Goal: Task Accomplishment & Management: Manage account settings

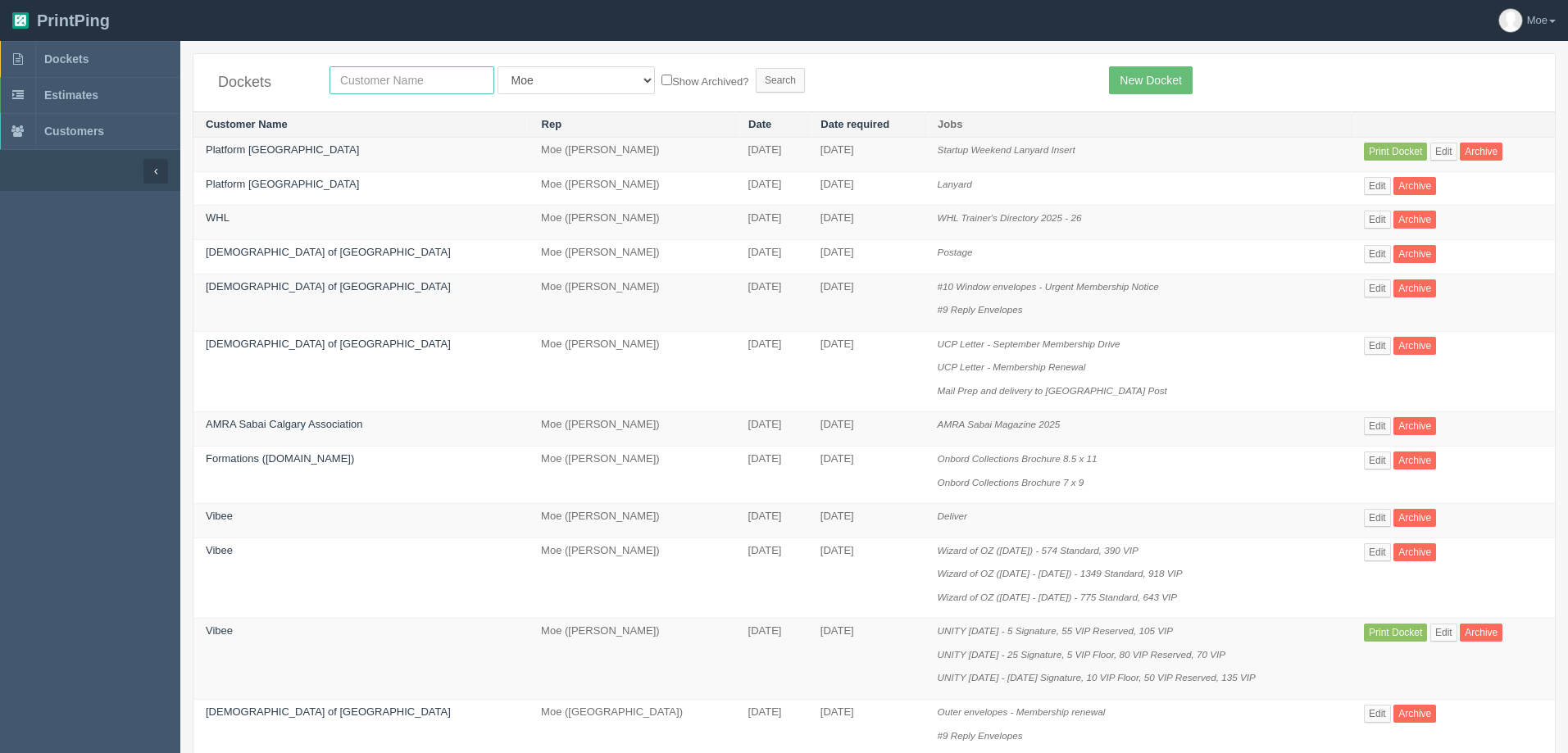
click at [392, 76] on input "text" at bounding box center [411, 80] width 164 height 28
type input "justice"
click at [756, 68] on input "Search" at bounding box center [780, 80] width 49 height 25
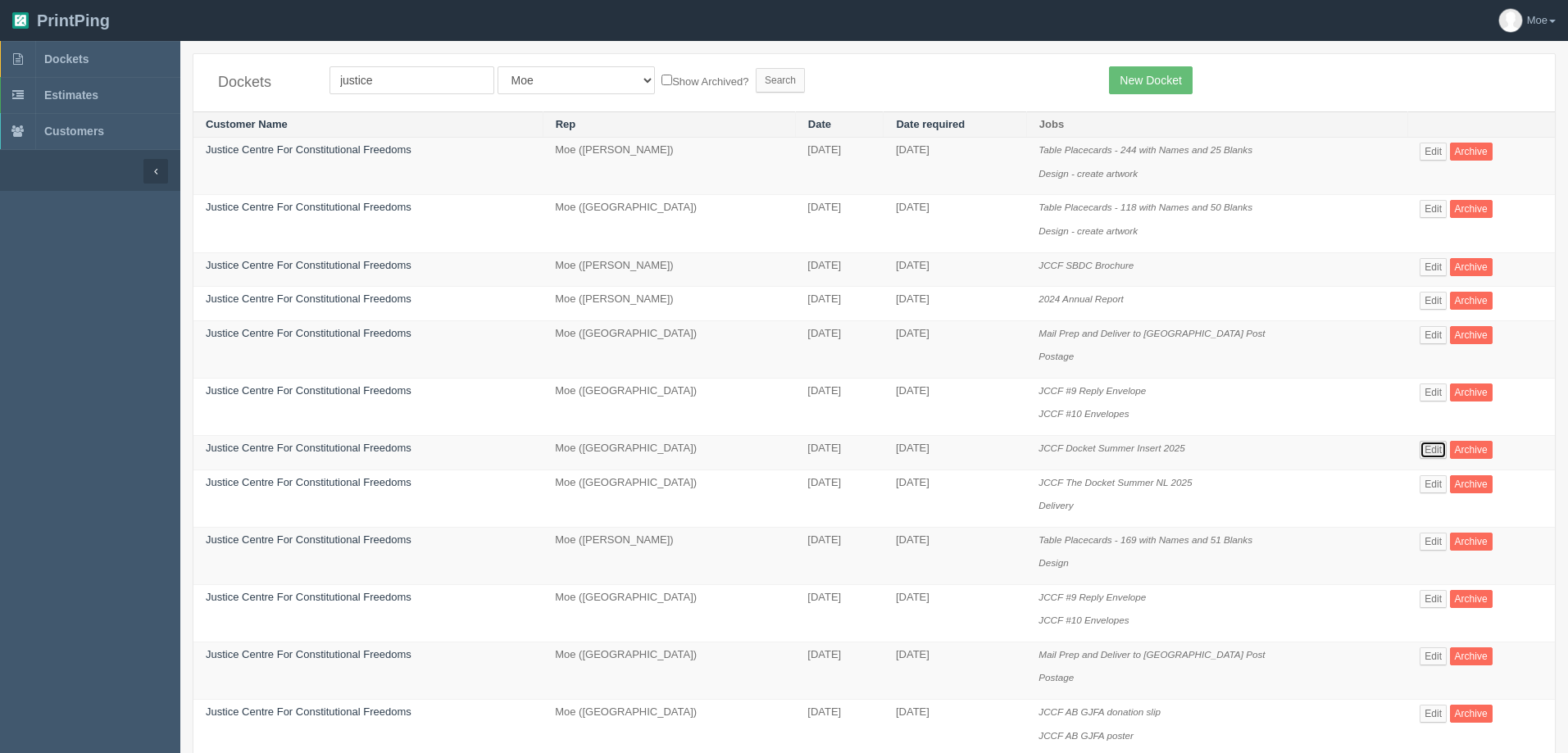
click at [1429, 450] on link "Edit" at bounding box center [1433, 450] width 27 height 18
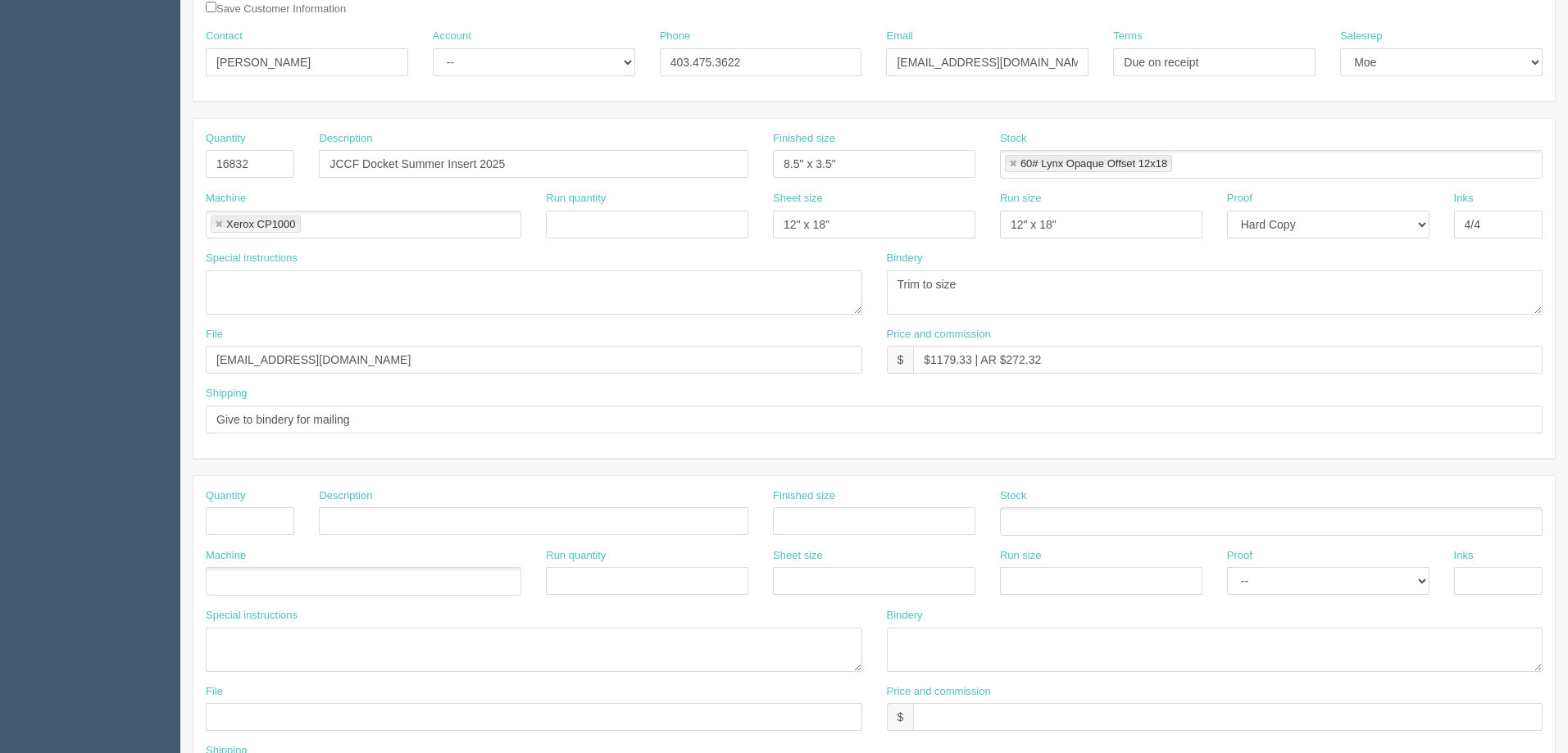
scroll to position [82, 0]
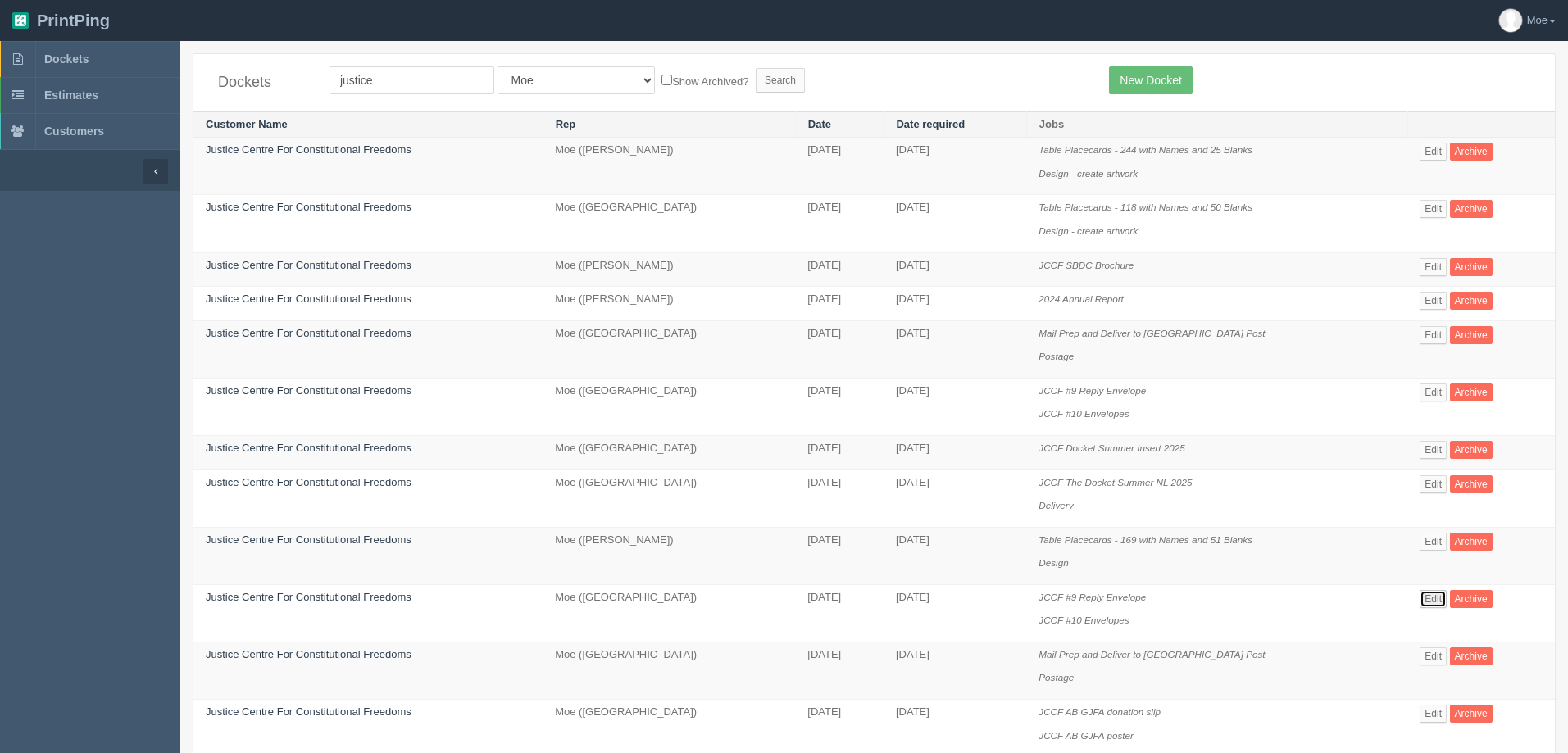
click at [1428, 598] on link "Edit" at bounding box center [1433, 599] width 27 height 18
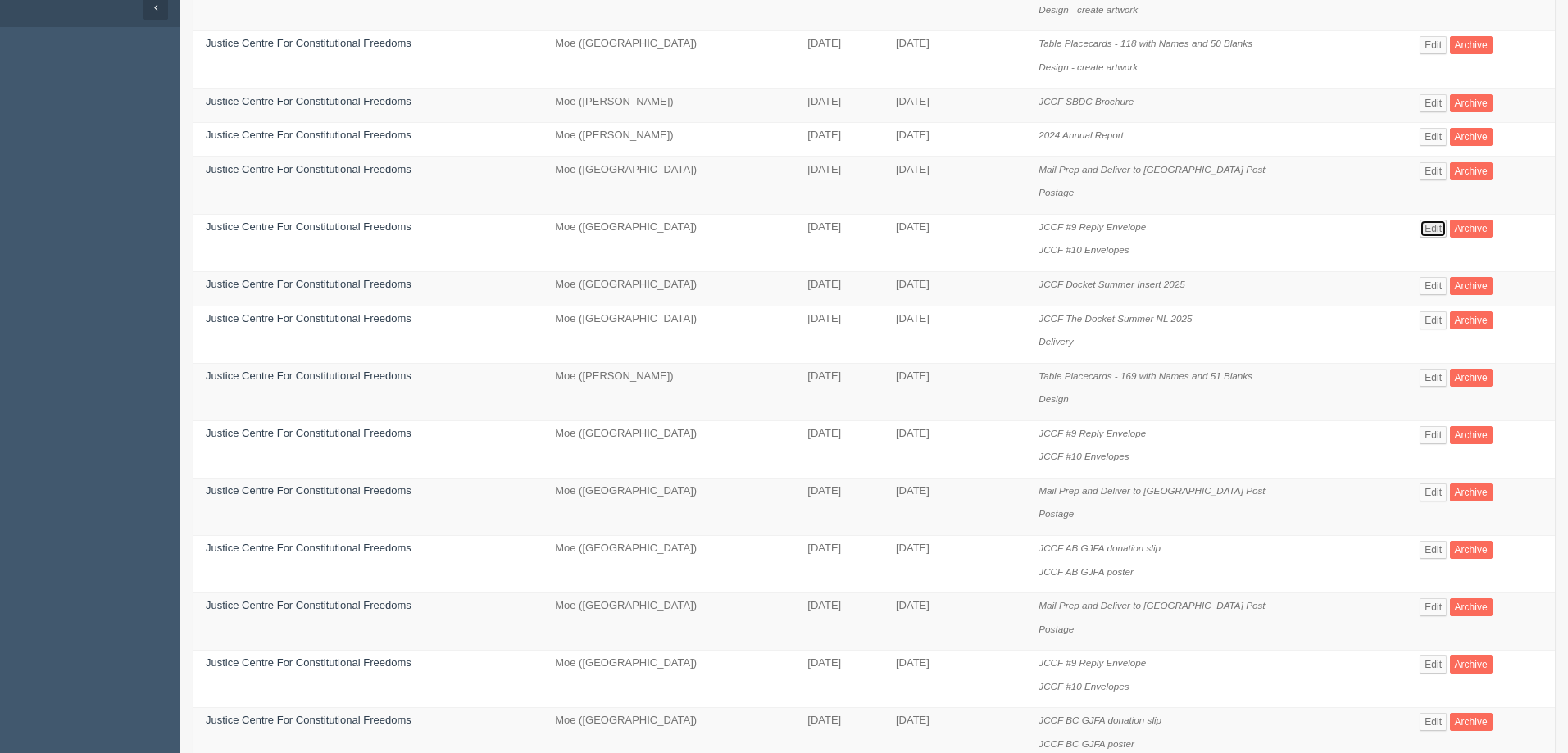
click at [1427, 225] on link "Edit" at bounding box center [1433, 228] width 27 height 18
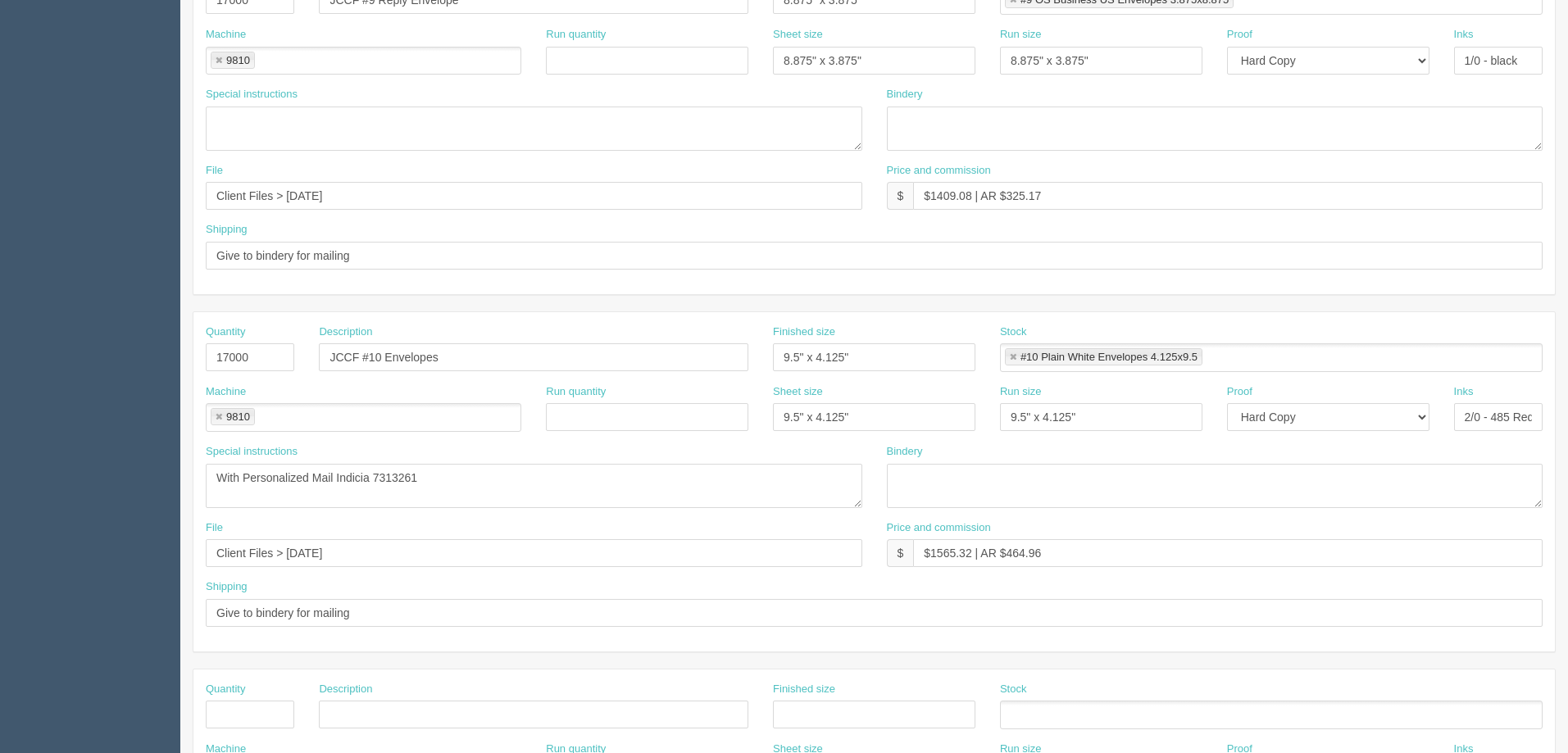
scroll to position [574, 0]
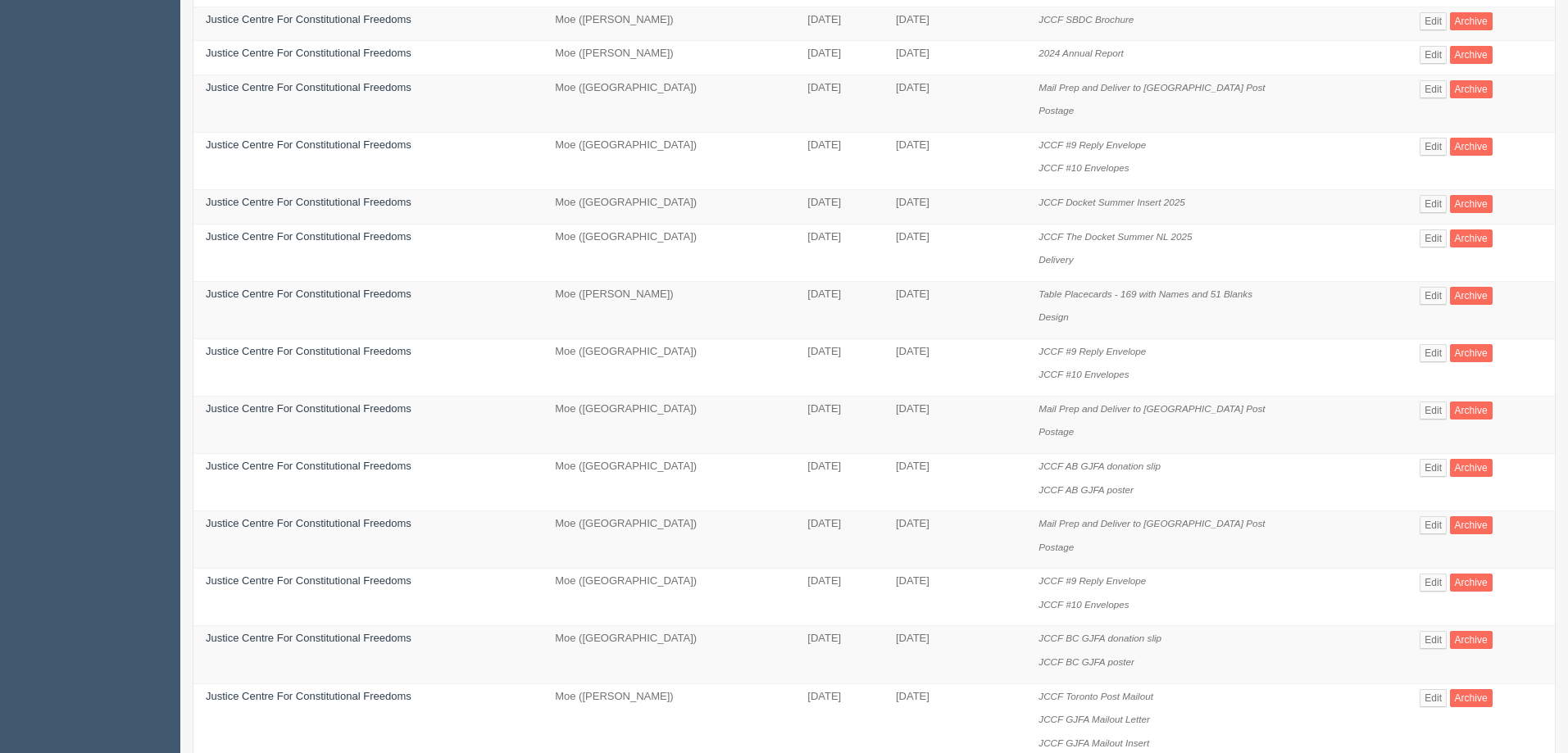
scroll to position [164, 0]
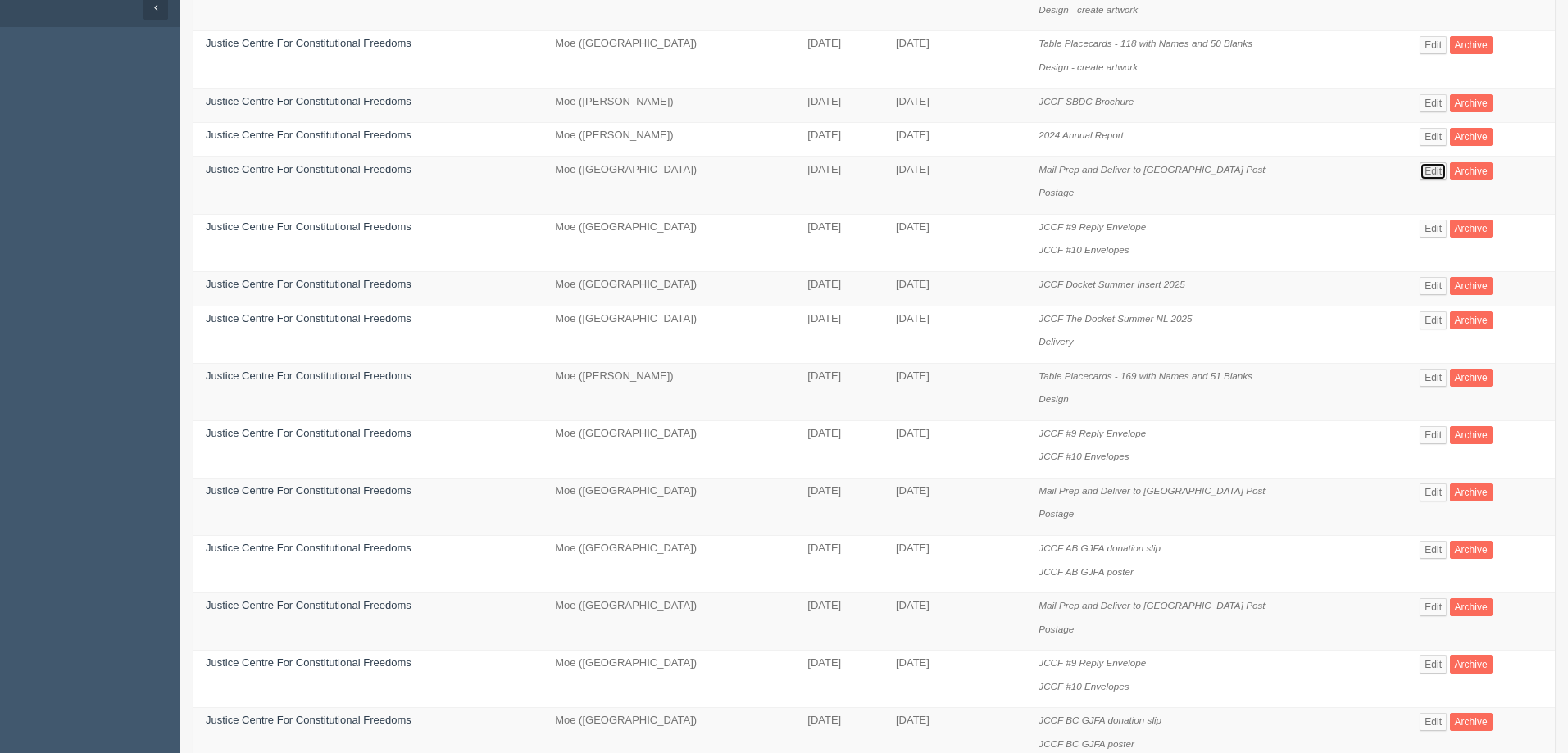
click at [1434, 167] on link "Edit" at bounding box center [1433, 171] width 27 height 18
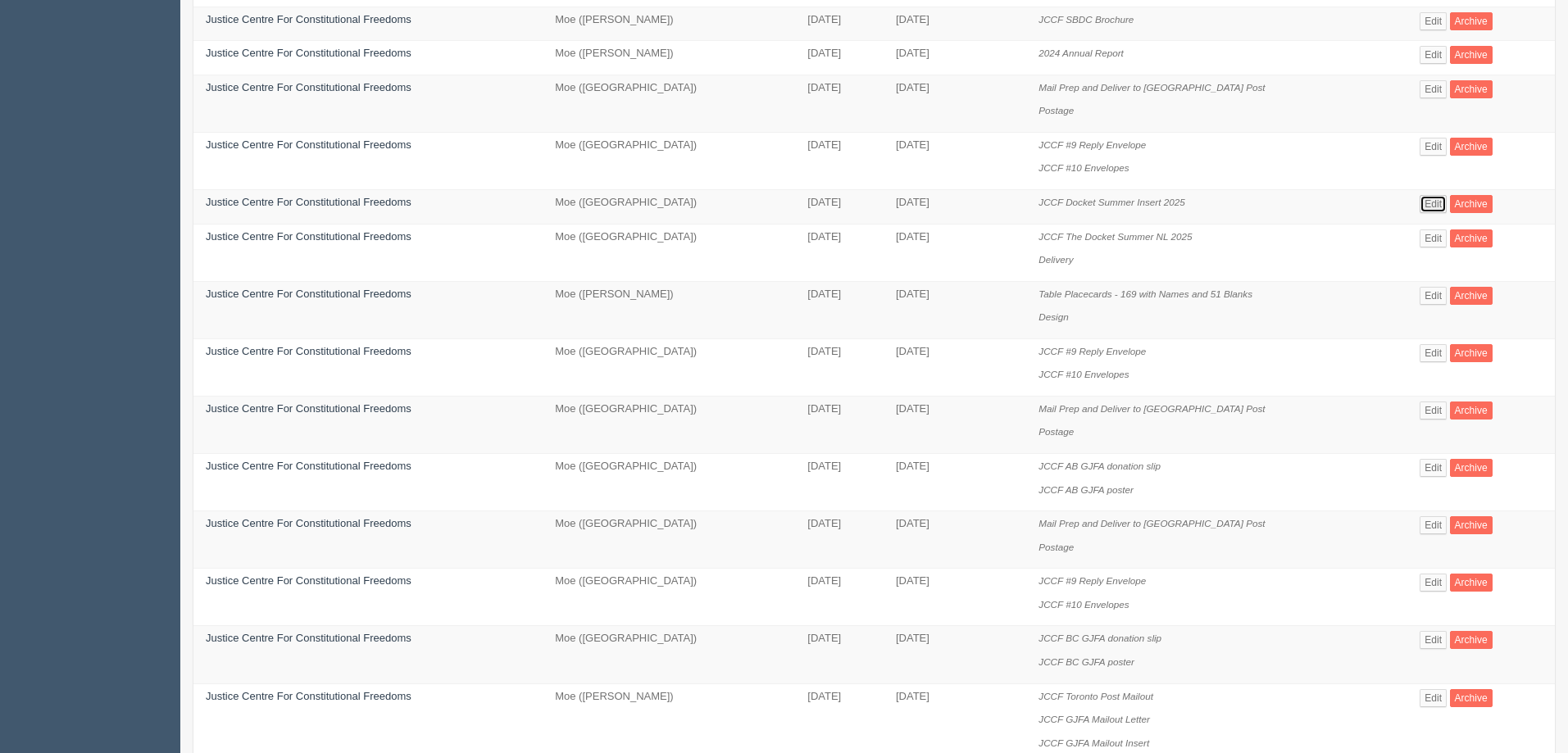
click at [1429, 202] on link "Edit" at bounding box center [1433, 204] width 27 height 18
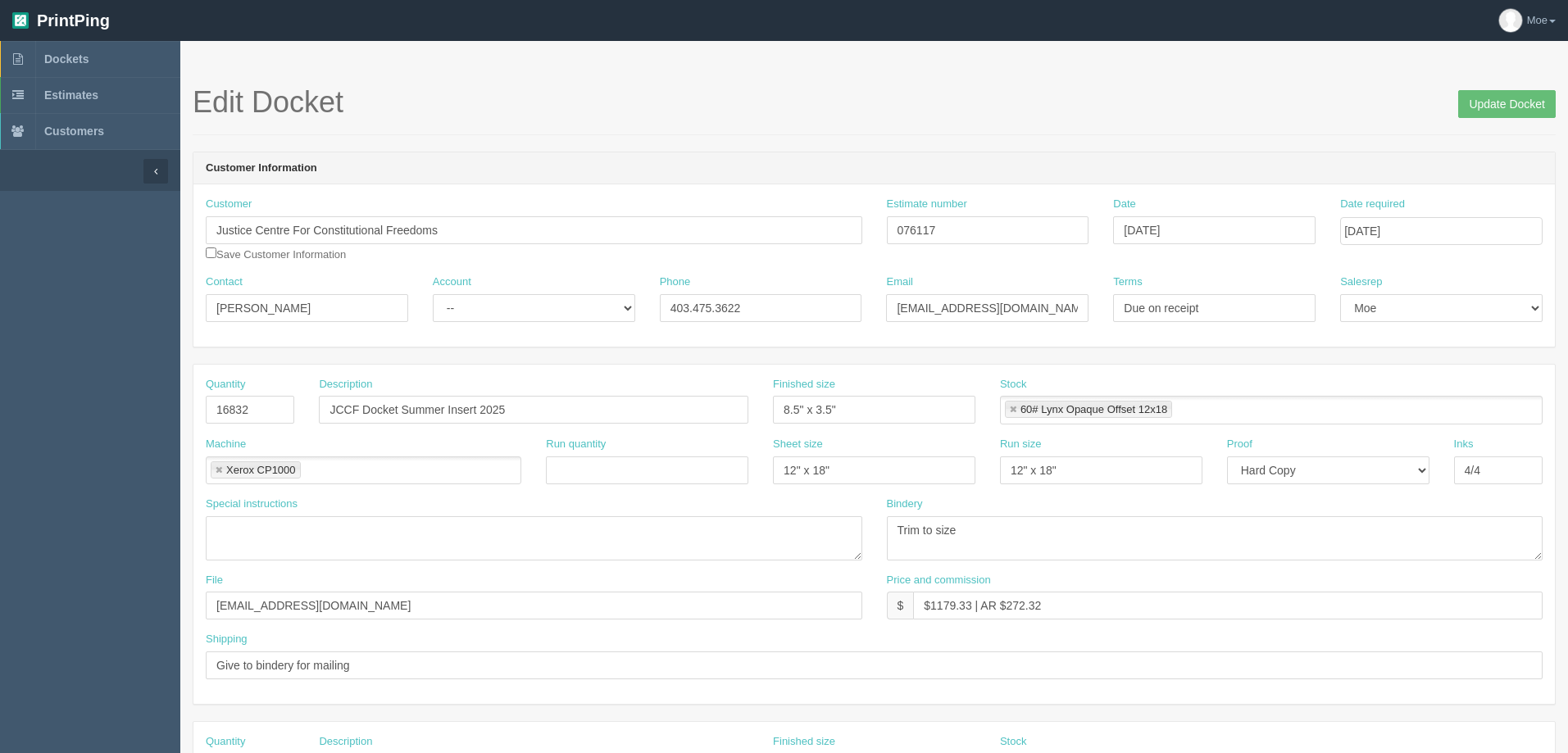
scroll to position [246, 0]
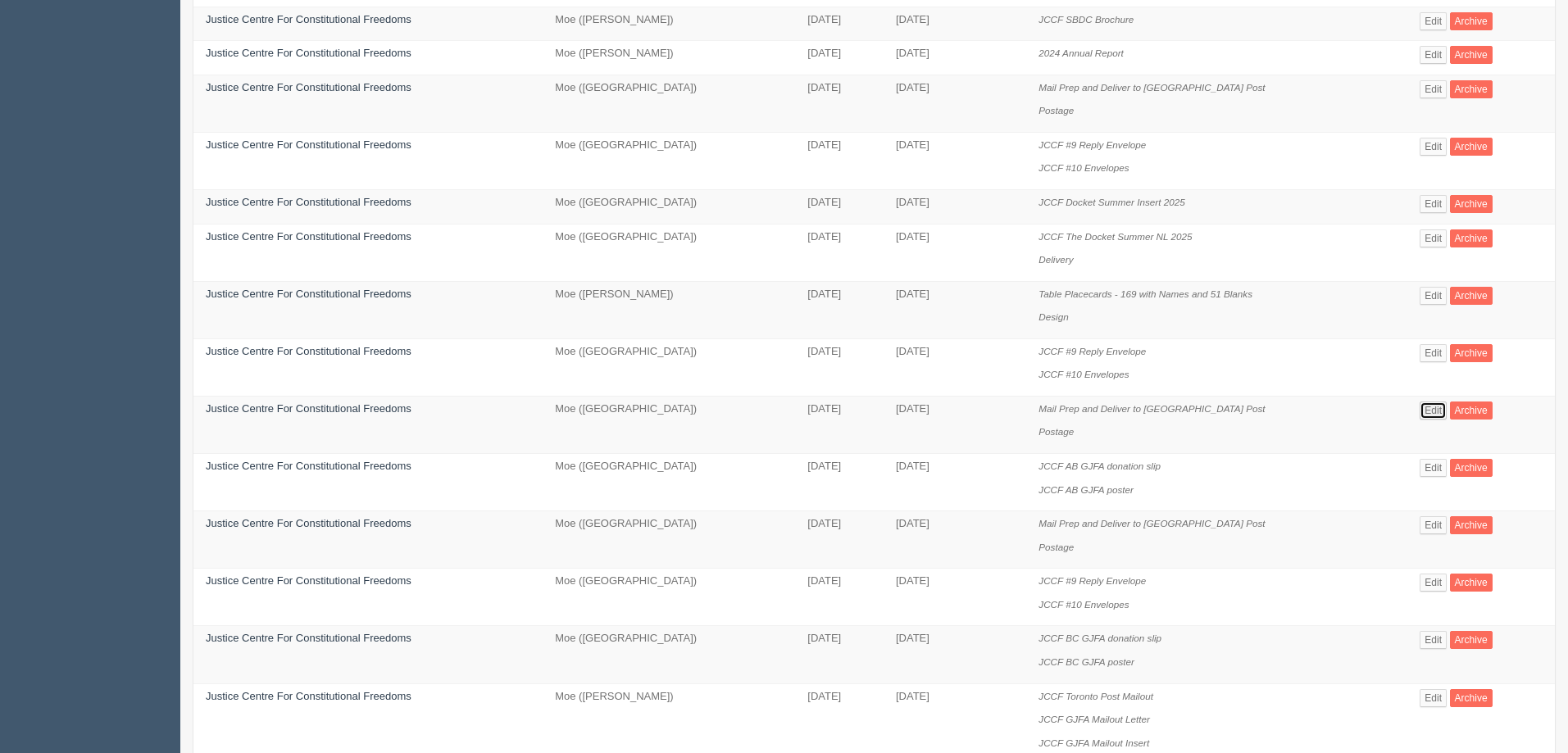
click at [1430, 407] on link "Edit" at bounding box center [1433, 410] width 27 height 18
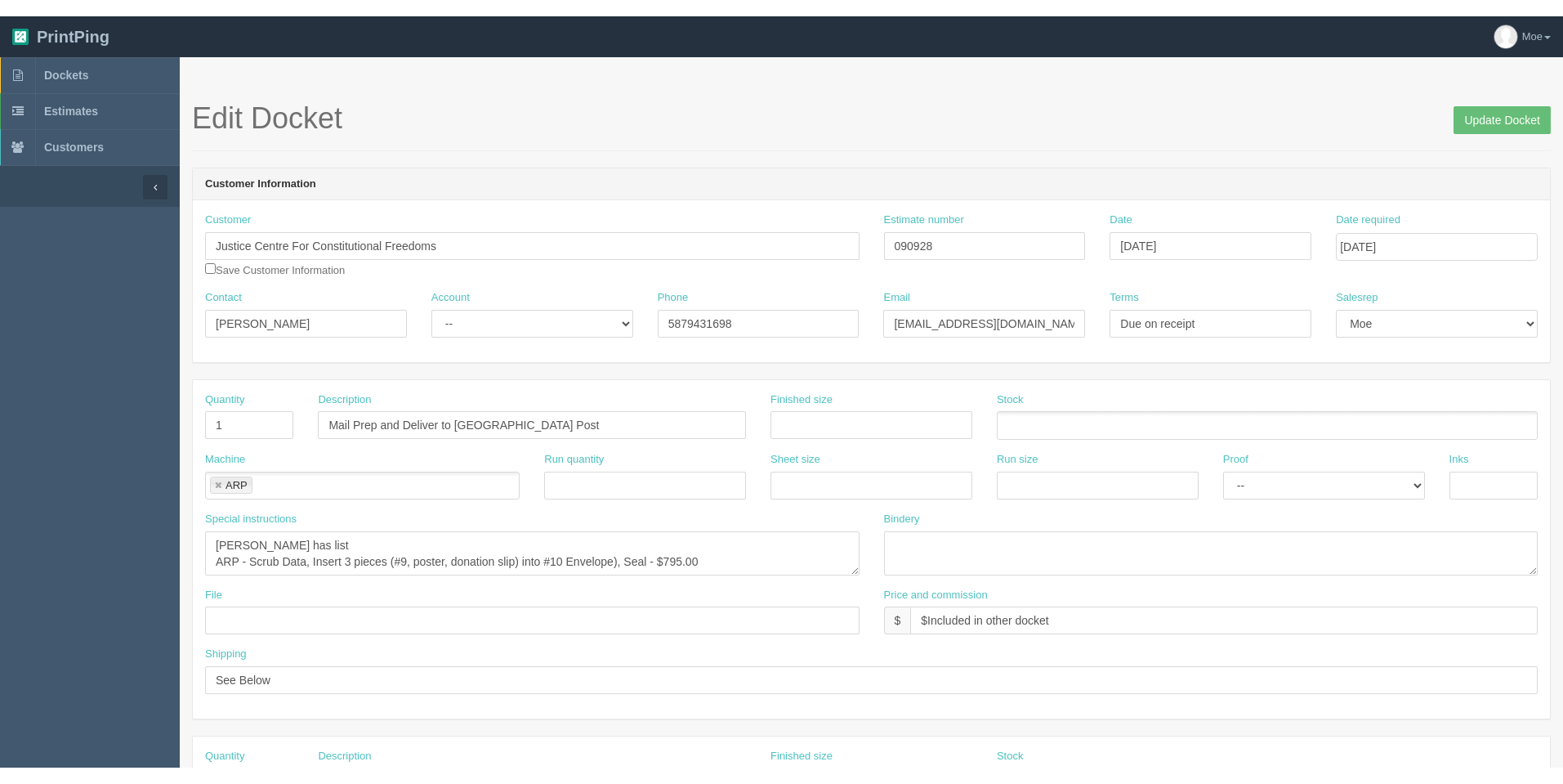
scroll to position [164, 0]
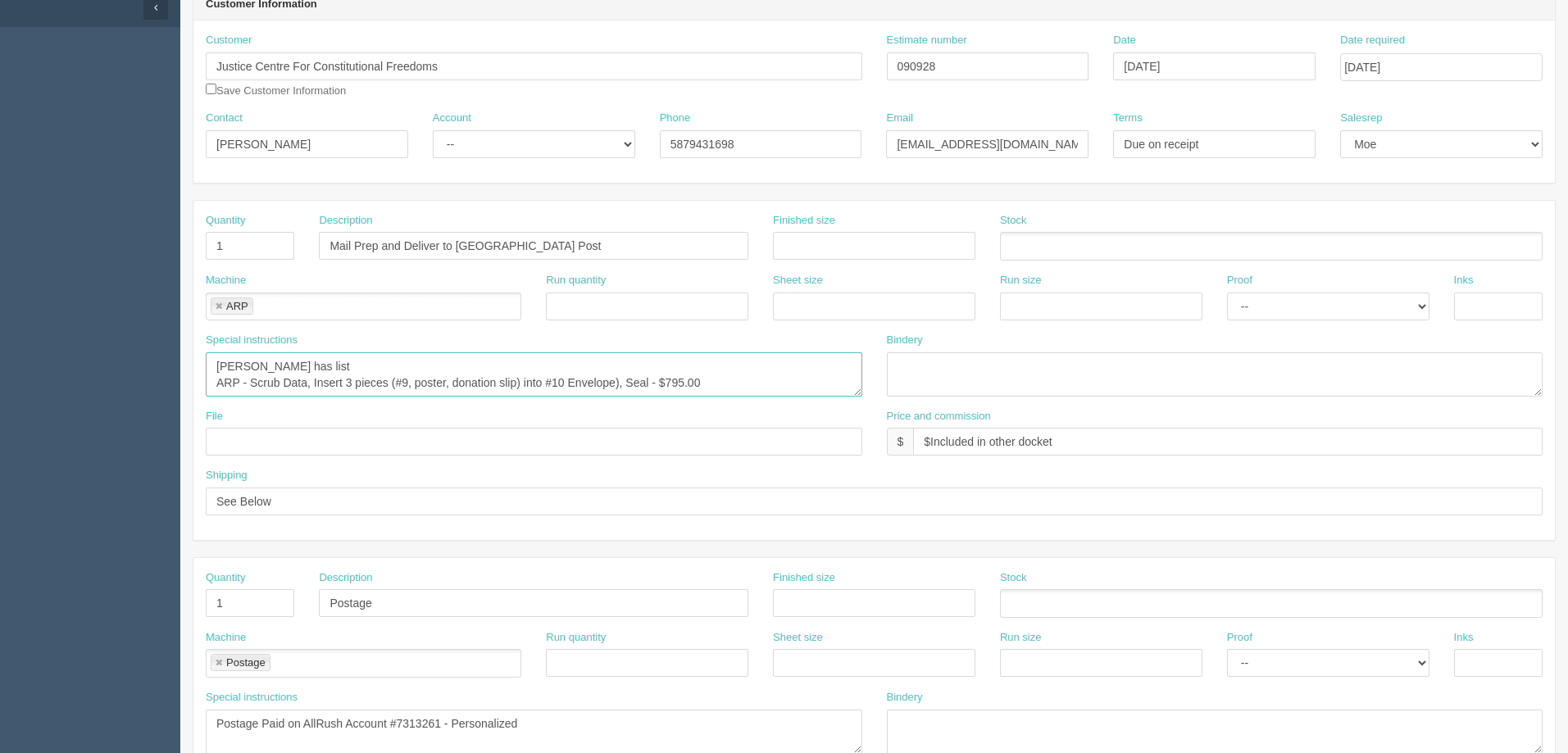
click at [737, 377] on textarea "Amy has list ARP - Scrub Data, Insert 3 pieces (#9, poster, donation slip) into…" at bounding box center [534, 374] width 657 height 44
drag, startPoint x: 216, startPoint y: 362, endPoint x: 261, endPoint y: 380, distance: 48.5
click at [261, 380] on textarea "Amy has list ARP - Scrub Data, Insert 3 pieces (#9, poster, donation slip) into…" at bounding box center [534, 374] width 657 height 44
